Goal: Task Accomplishment & Management: Manage account settings

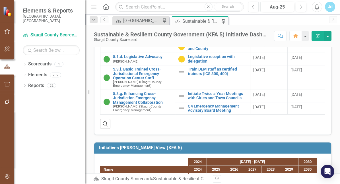
scroll to position [314, 0]
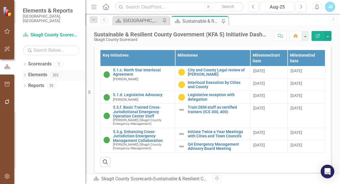
click at [29, 72] on link "Elements" at bounding box center [37, 75] width 19 height 7
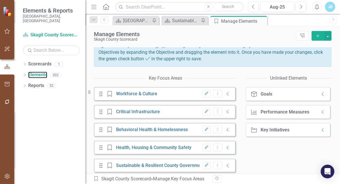
scroll to position [64, 0]
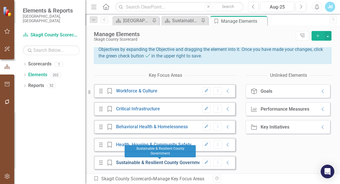
click at [144, 163] on link "Sustainable & Resilient County Government" at bounding box center [160, 162] width 89 height 5
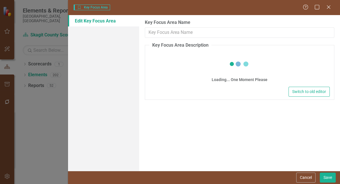
type input "Sustainable & Resilient County Government"
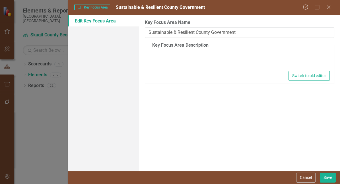
type textarea "<p>Desired Outcome: Skagit County is a flexible, effective, and transparent par…"
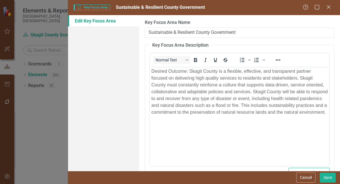
scroll to position [0, 0]
click at [304, 175] on button "Cancel" at bounding box center [305, 178] width 19 height 10
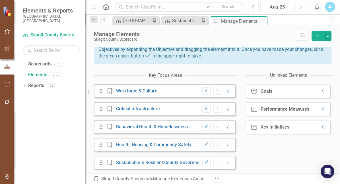
click at [320, 90] on icon "Collapse" at bounding box center [323, 91] width 6 height 5
click at [281, 127] on div "Performance Measures" at bounding box center [284, 126] width 49 height 5
click at [225, 162] on icon "Collapse" at bounding box center [228, 162] width 6 height 5
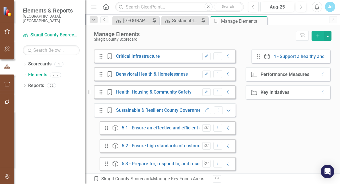
scroll to position [136, 0]
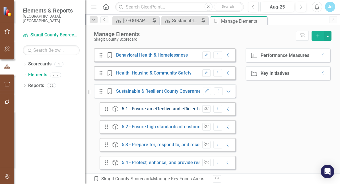
click at [158, 110] on link "5.1 - Ensure an effective and efficient county government." at bounding box center [181, 108] width 118 height 5
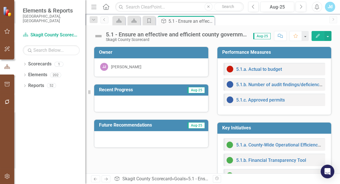
scroll to position [54, 0]
